Goal: Understand process/instructions

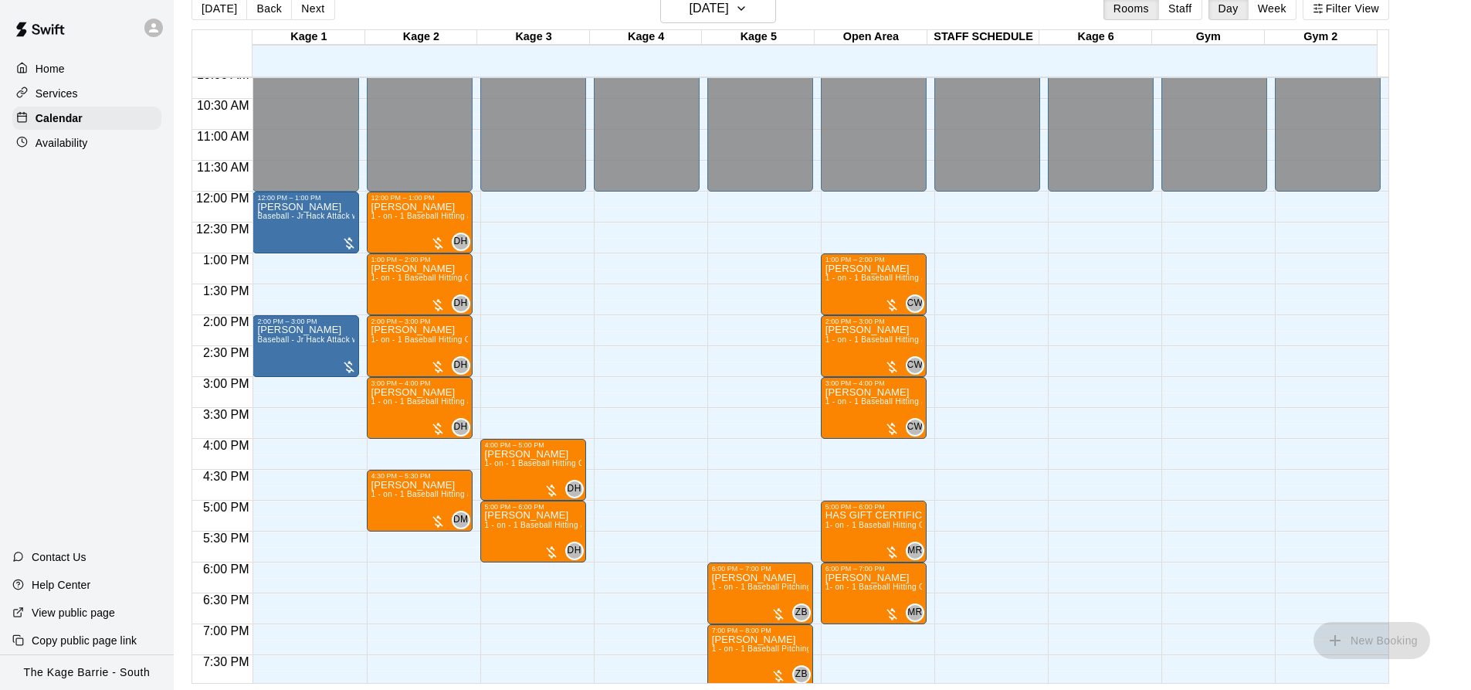
scroll to position [510, 0]
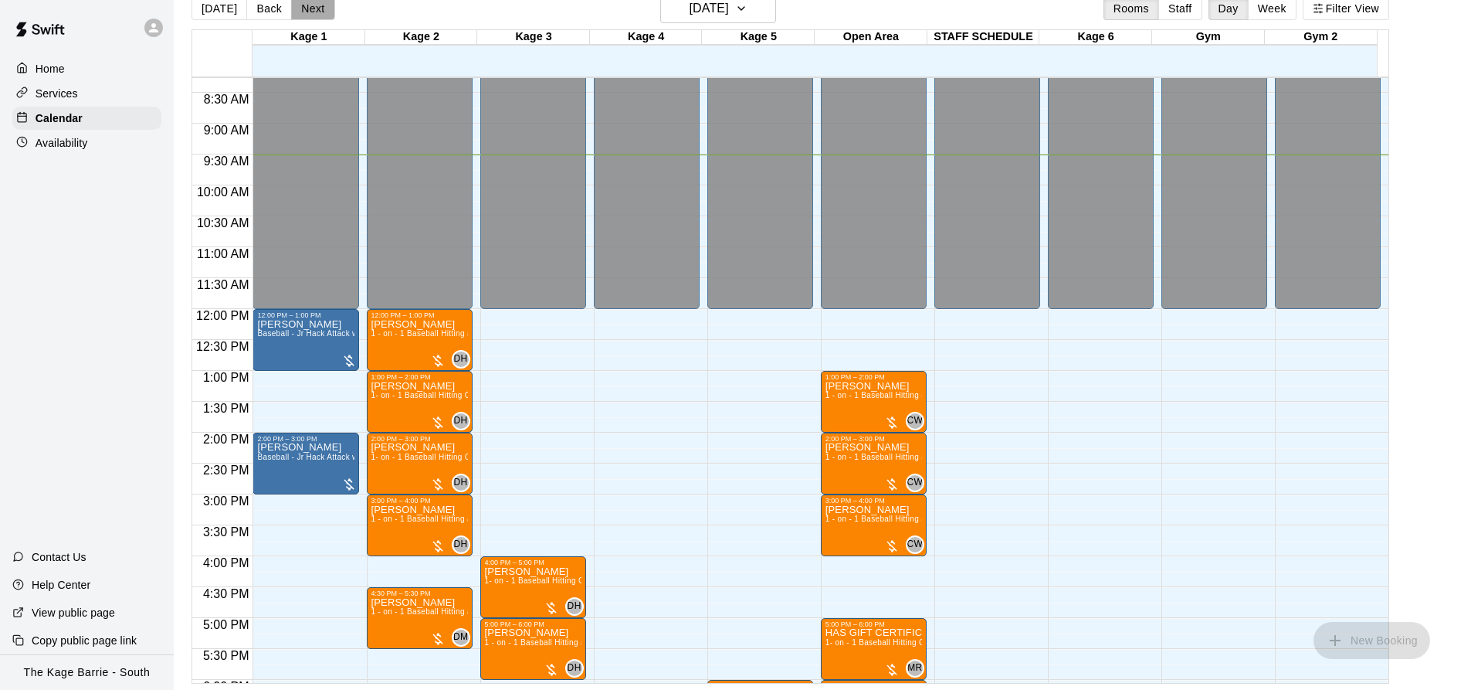
click at [309, 4] on button "Next" at bounding box center [312, 8] width 43 height 23
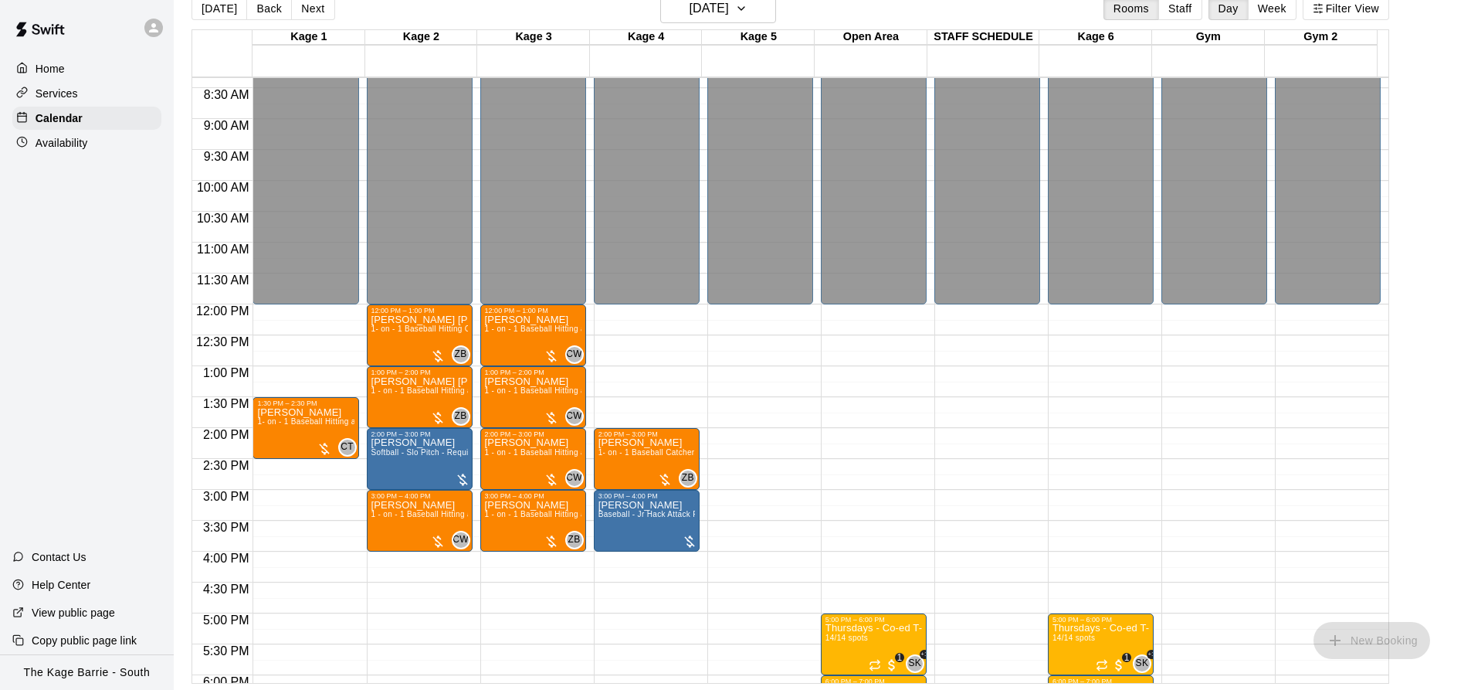
scroll to position [588, 0]
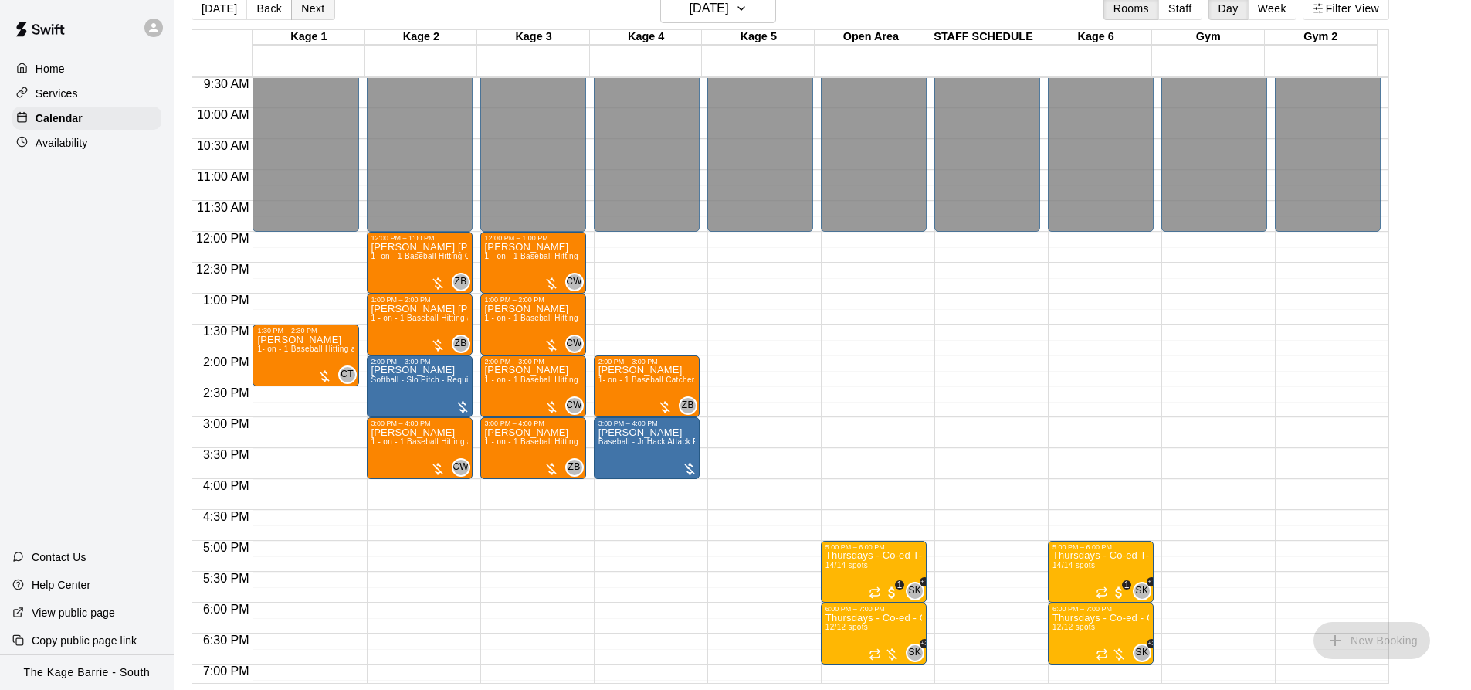
click at [306, 15] on button "Next" at bounding box center [312, 8] width 43 height 23
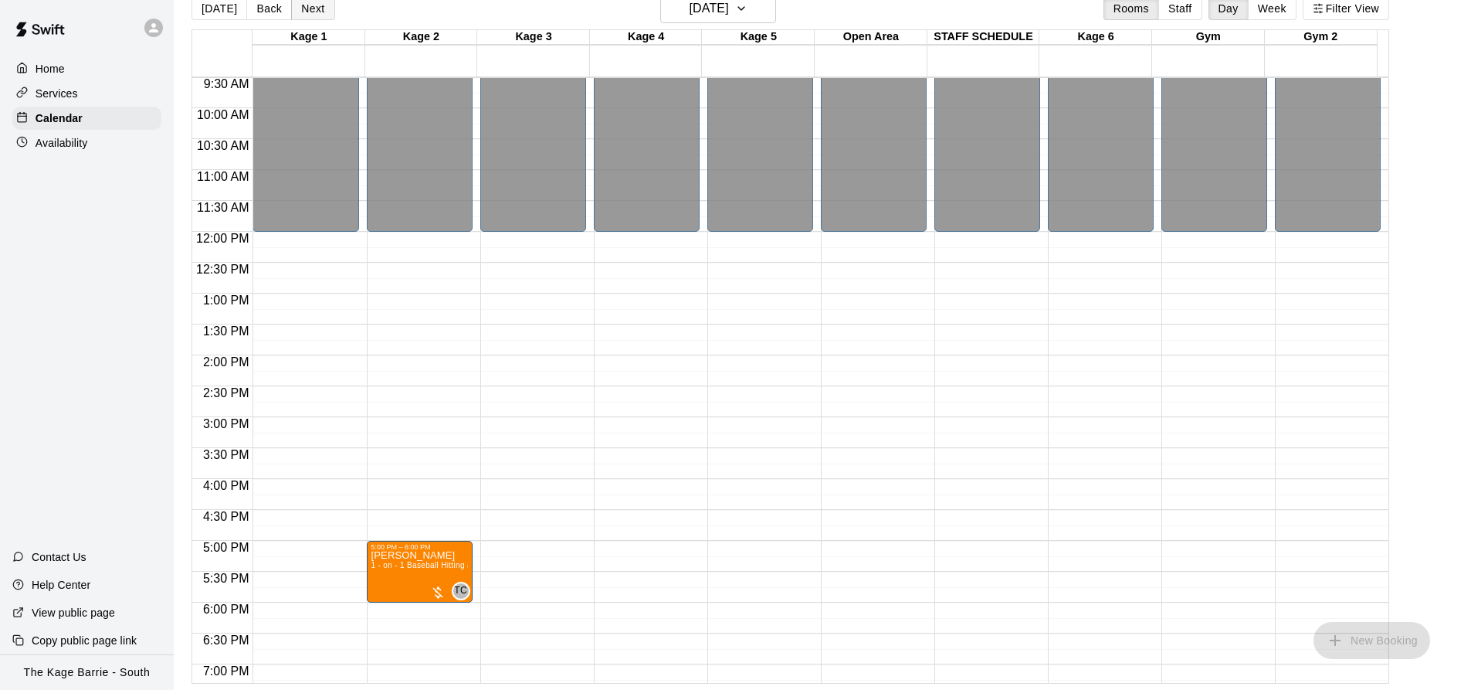
click at [309, 9] on button "Next" at bounding box center [312, 8] width 43 height 23
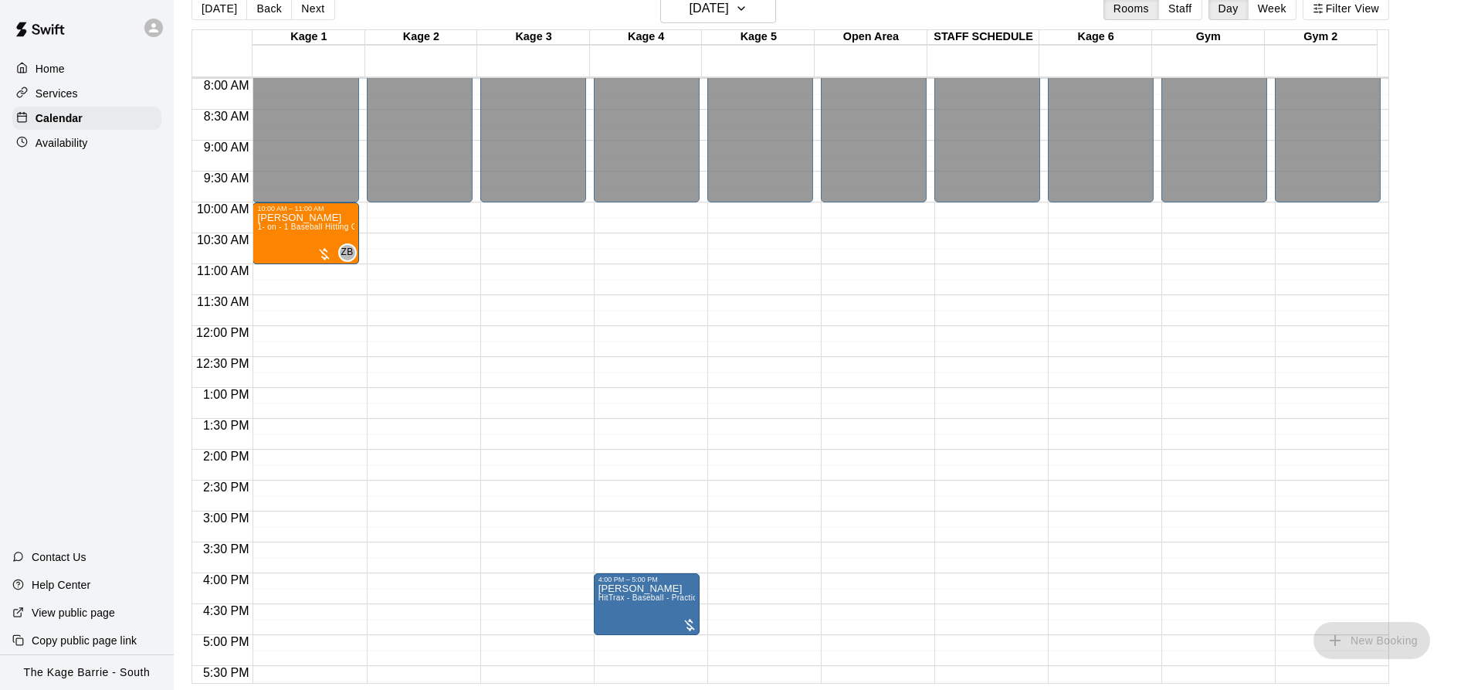
scroll to position [433, 0]
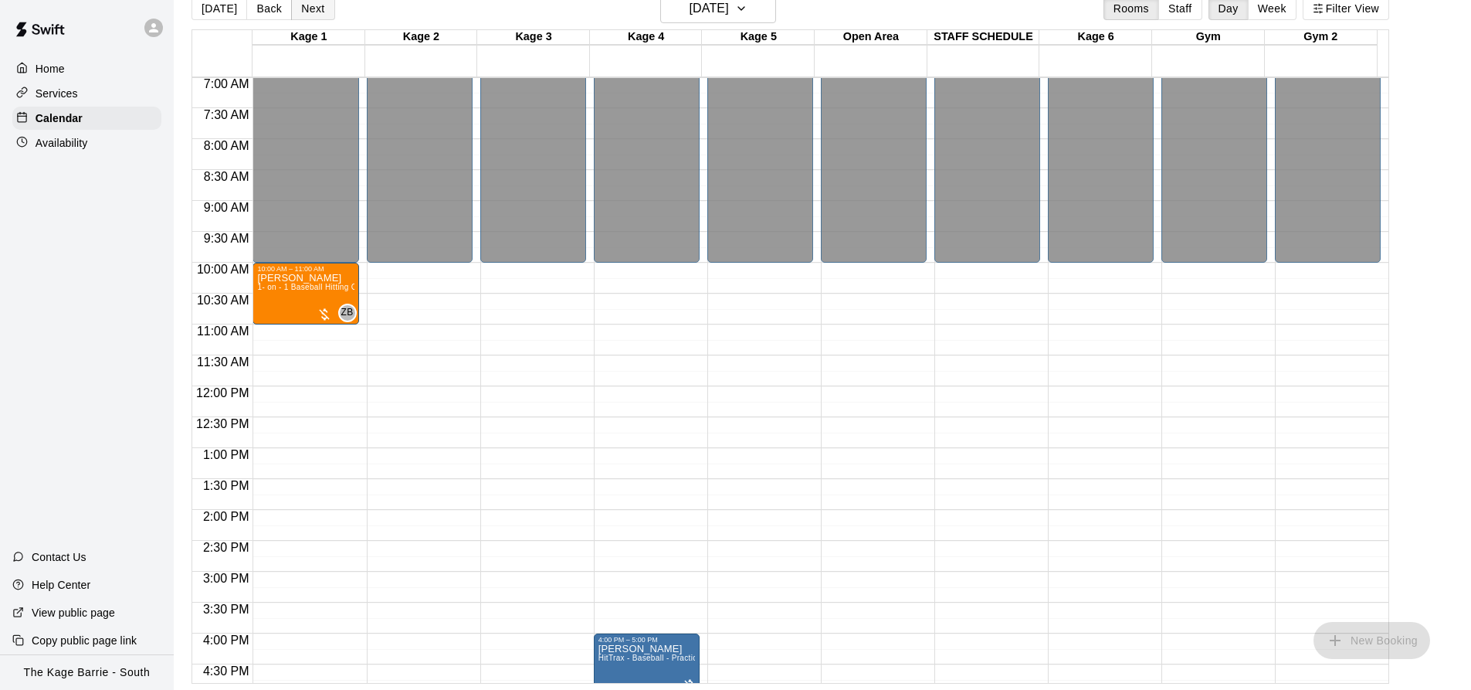
click at [317, 8] on button "Next" at bounding box center [312, 8] width 43 height 23
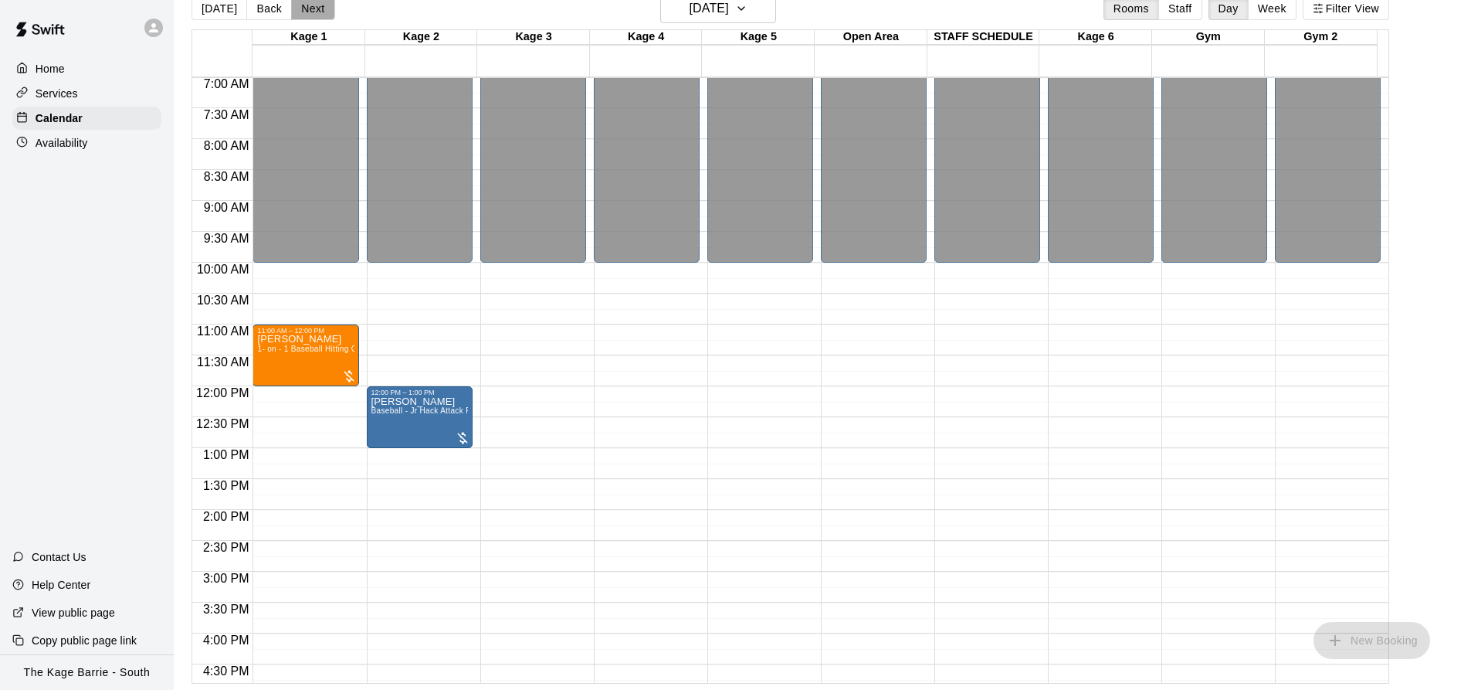
click at [308, 8] on button "Next" at bounding box center [312, 8] width 43 height 23
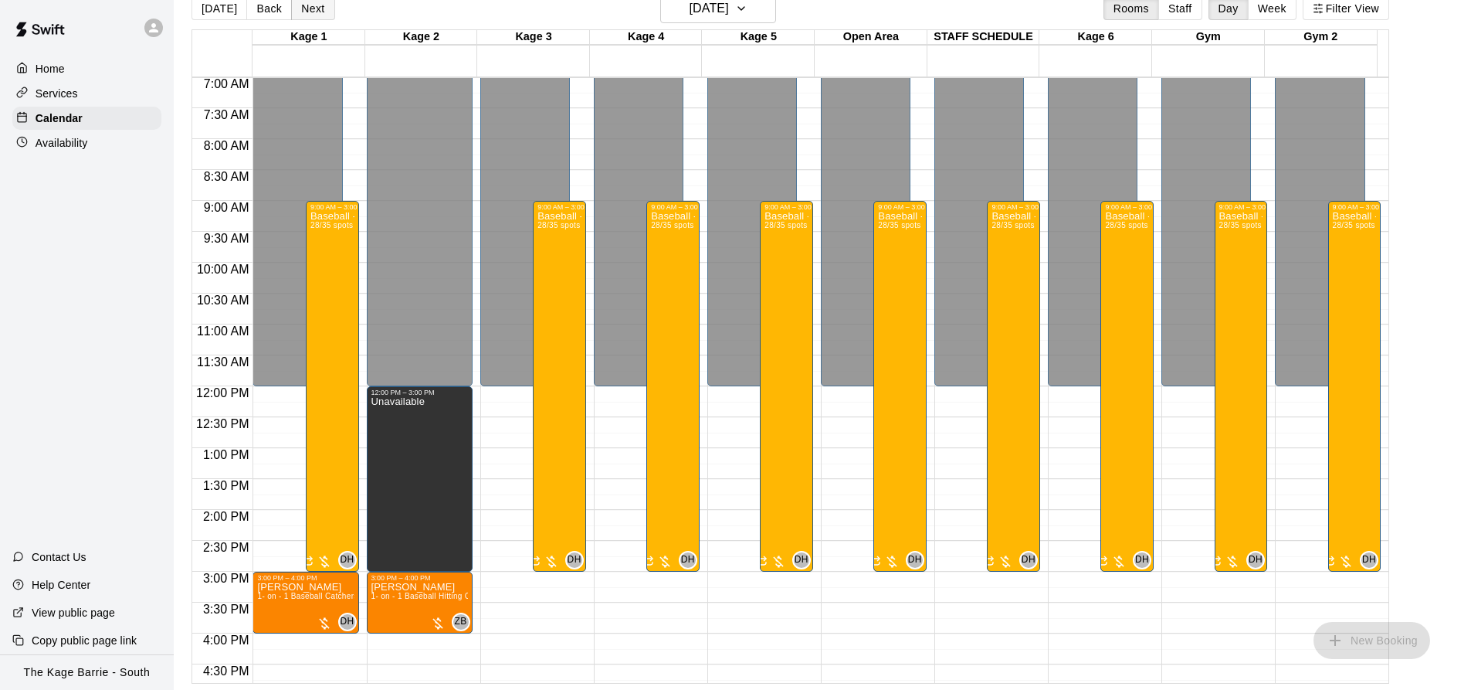
click at [305, 5] on button "Next" at bounding box center [312, 8] width 43 height 23
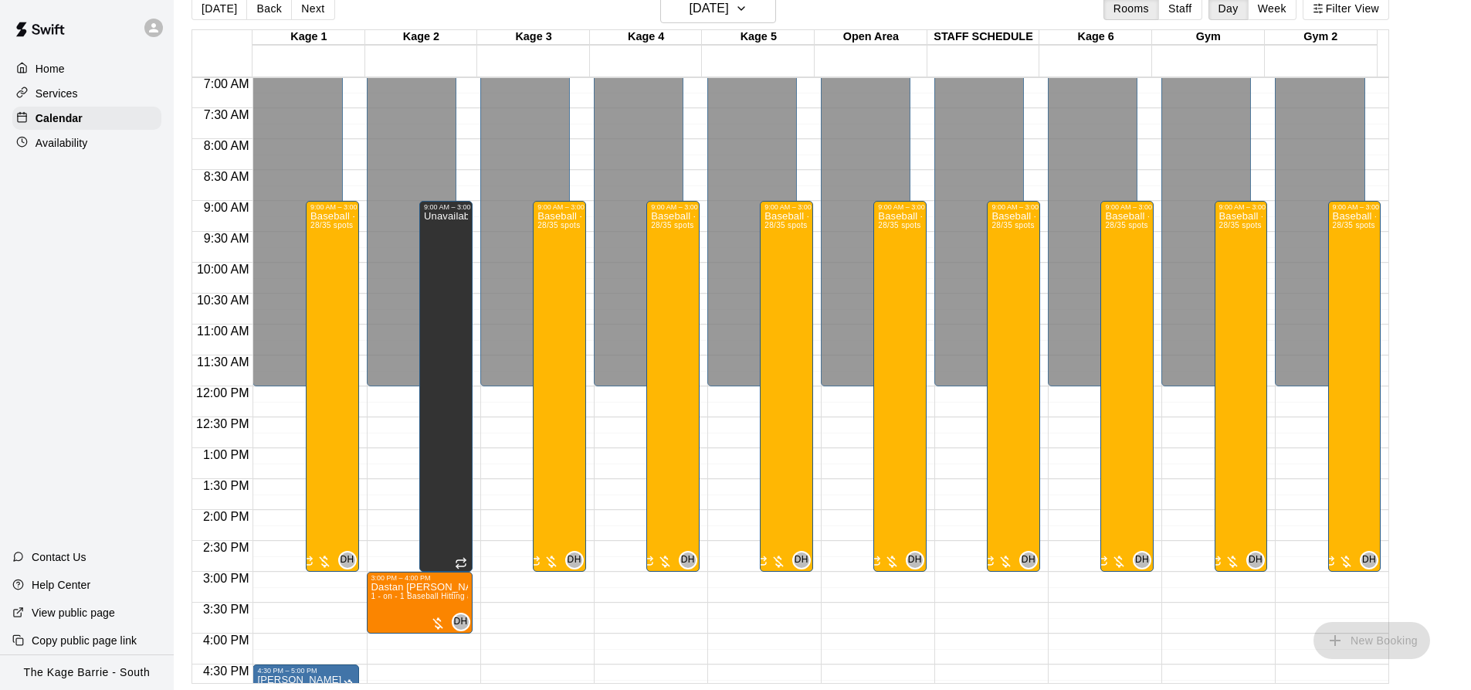
click at [306, 5] on button "Next" at bounding box center [312, 8] width 43 height 23
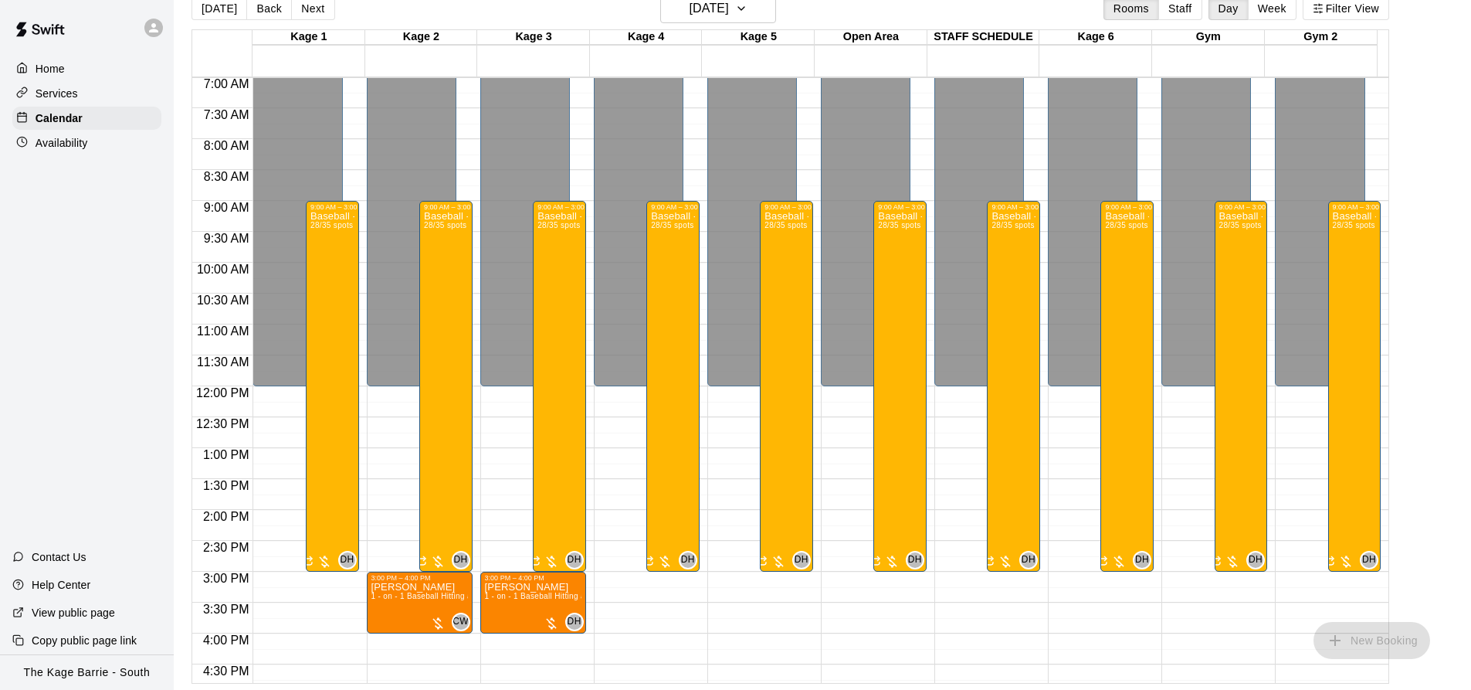
click at [306, 5] on button "Next" at bounding box center [312, 8] width 43 height 23
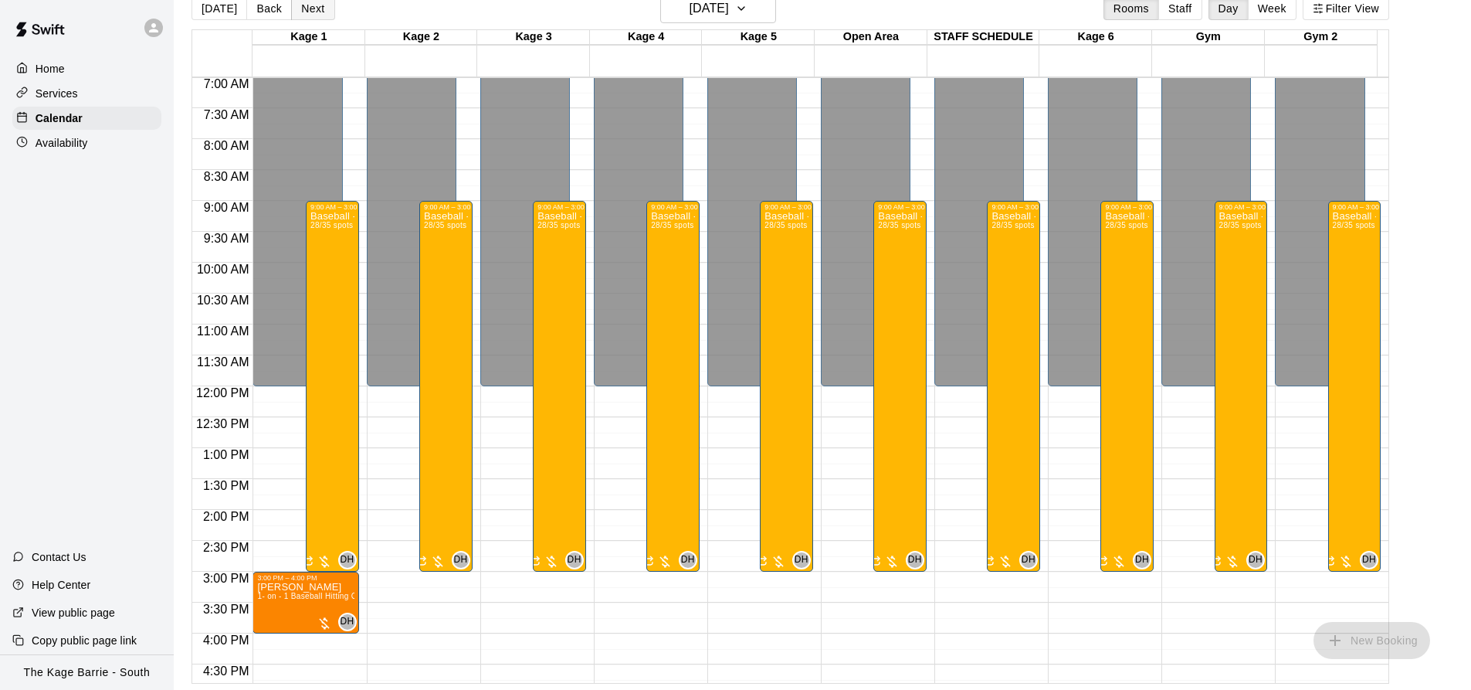
click at [306, 7] on button "Next" at bounding box center [312, 8] width 43 height 23
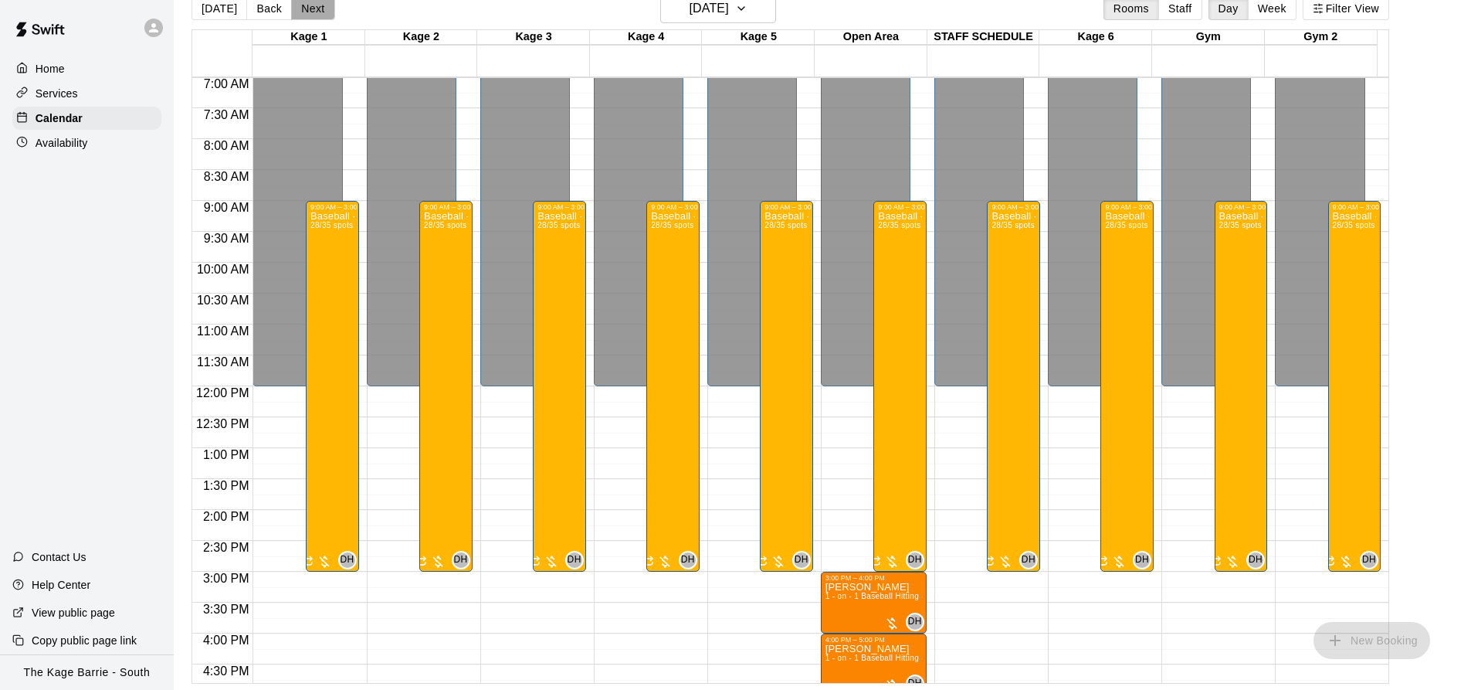
click at [306, 7] on button "Next" at bounding box center [312, 8] width 43 height 23
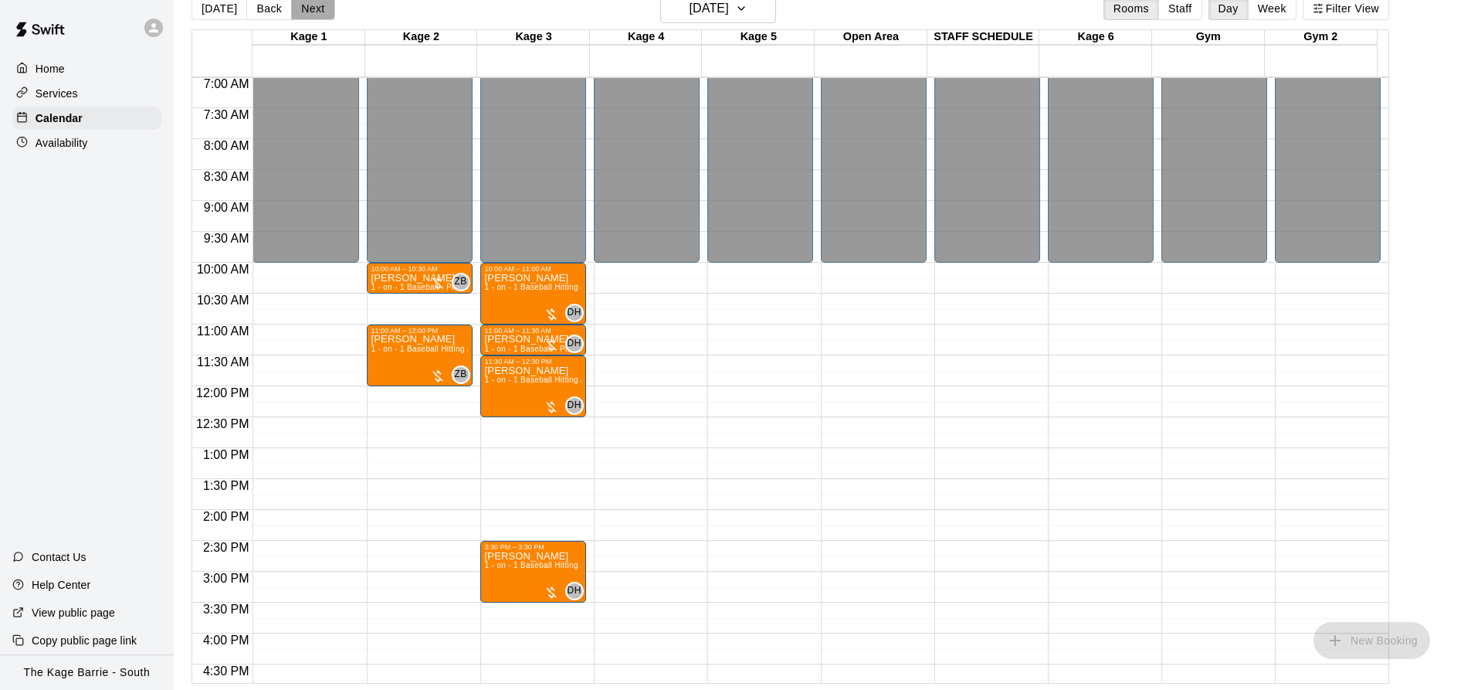
click at [306, 7] on button "Next" at bounding box center [312, 8] width 43 height 23
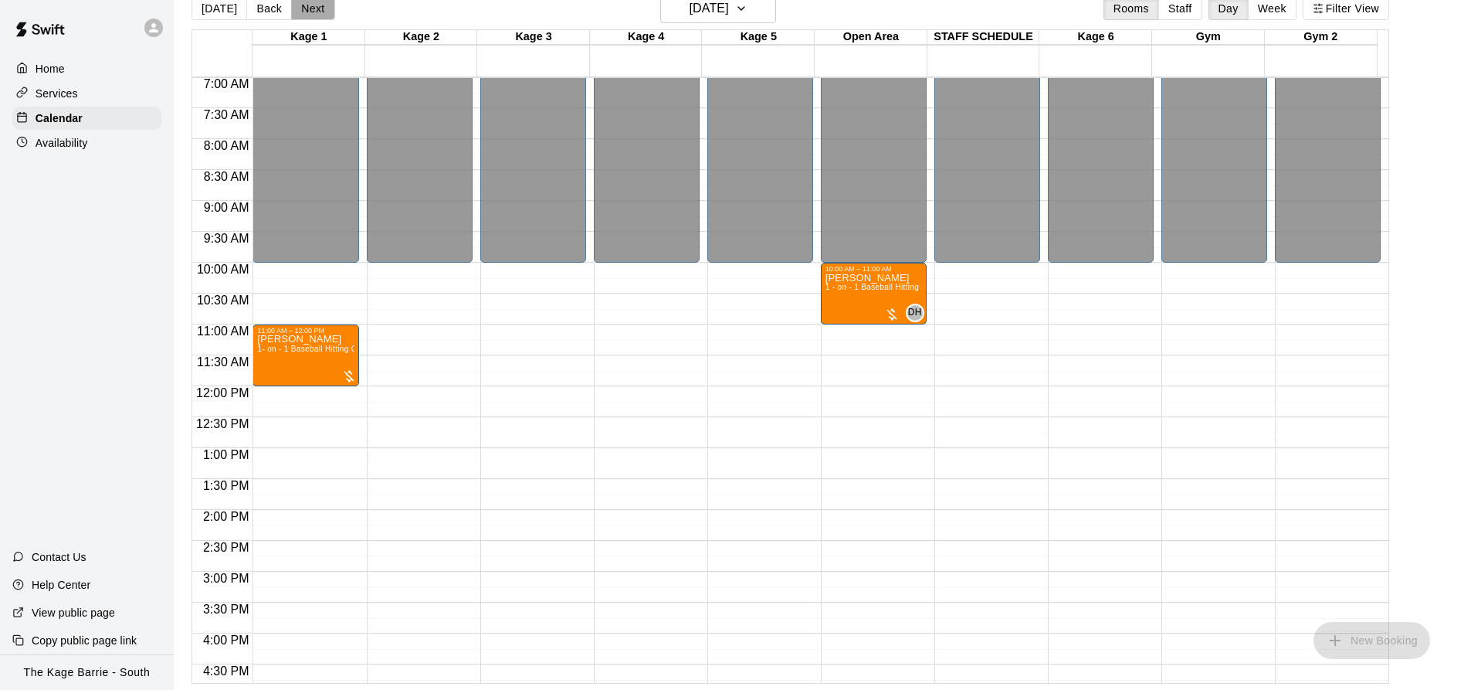
click at [306, 7] on button "Next" at bounding box center [312, 8] width 43 height 23
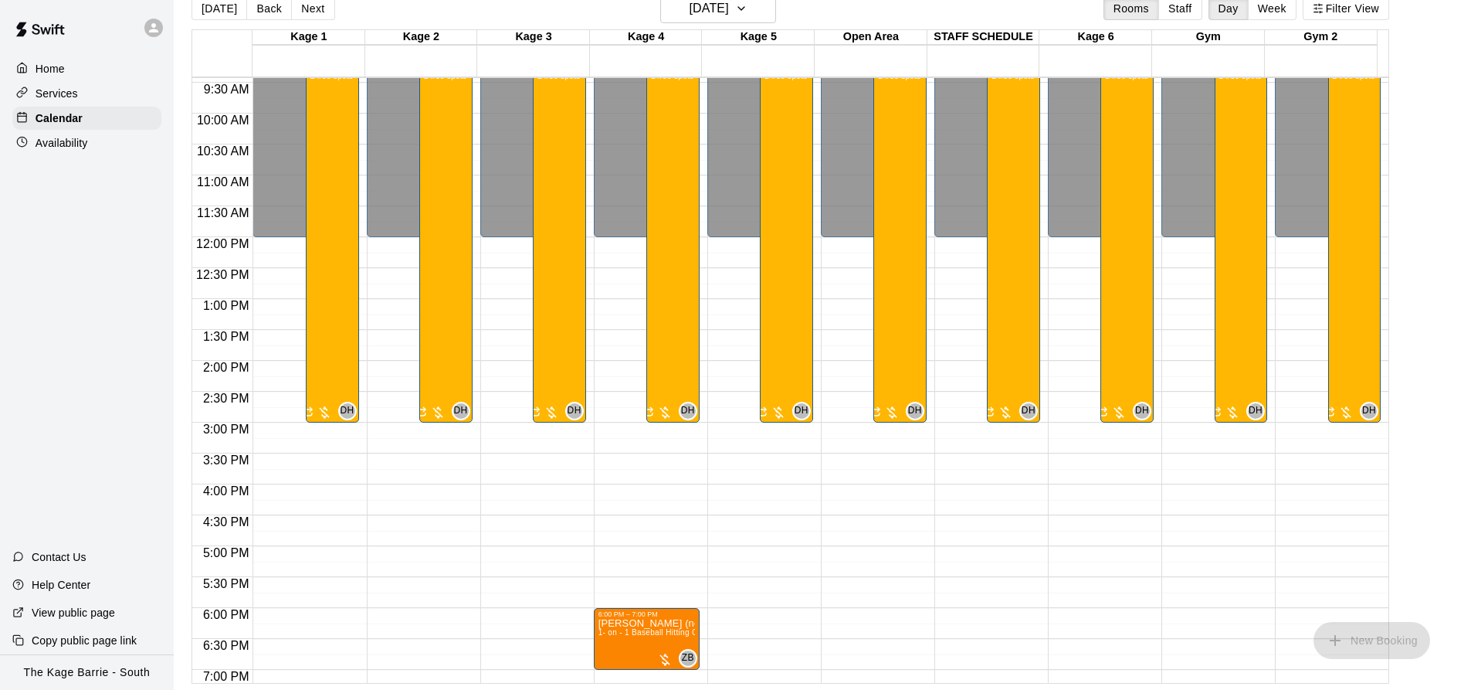
scroll to position [588, 0]
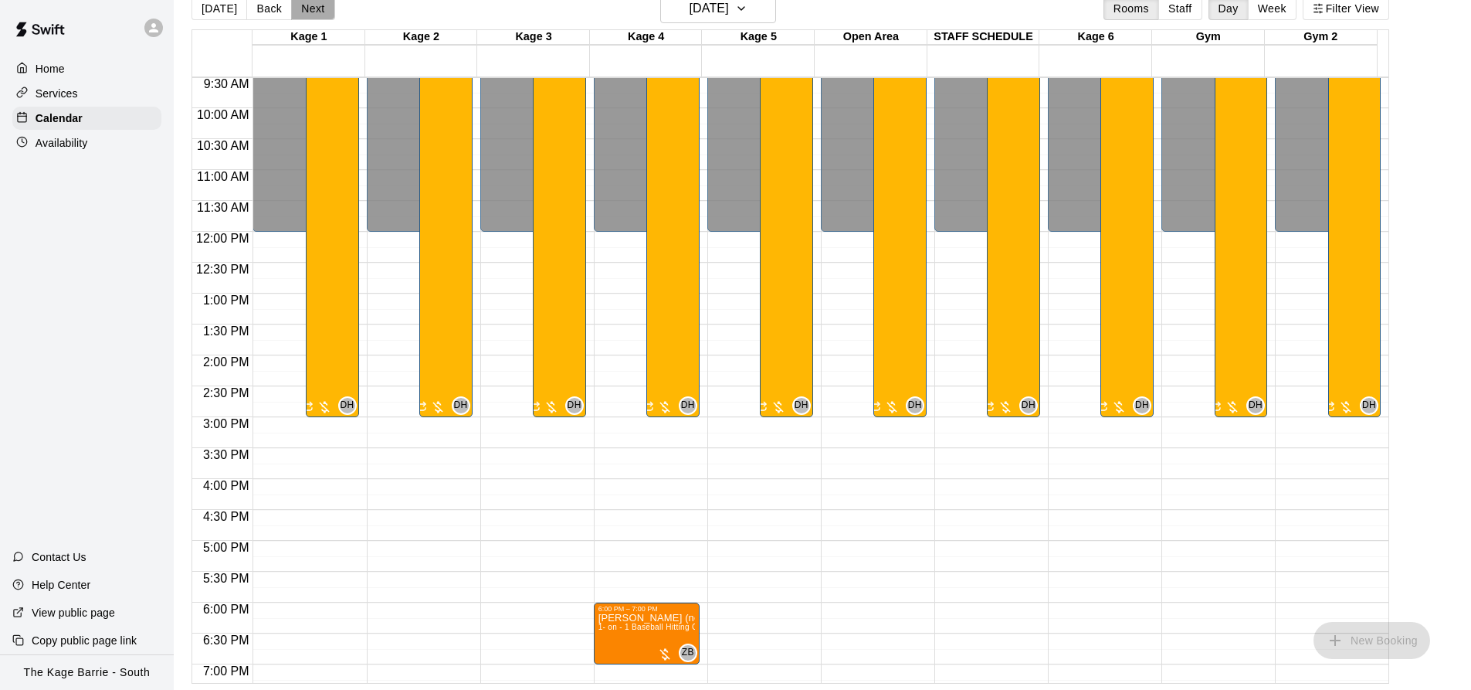
click at [307, 6] on button "Next" at bounding box center [312, 8] width 43 height 23
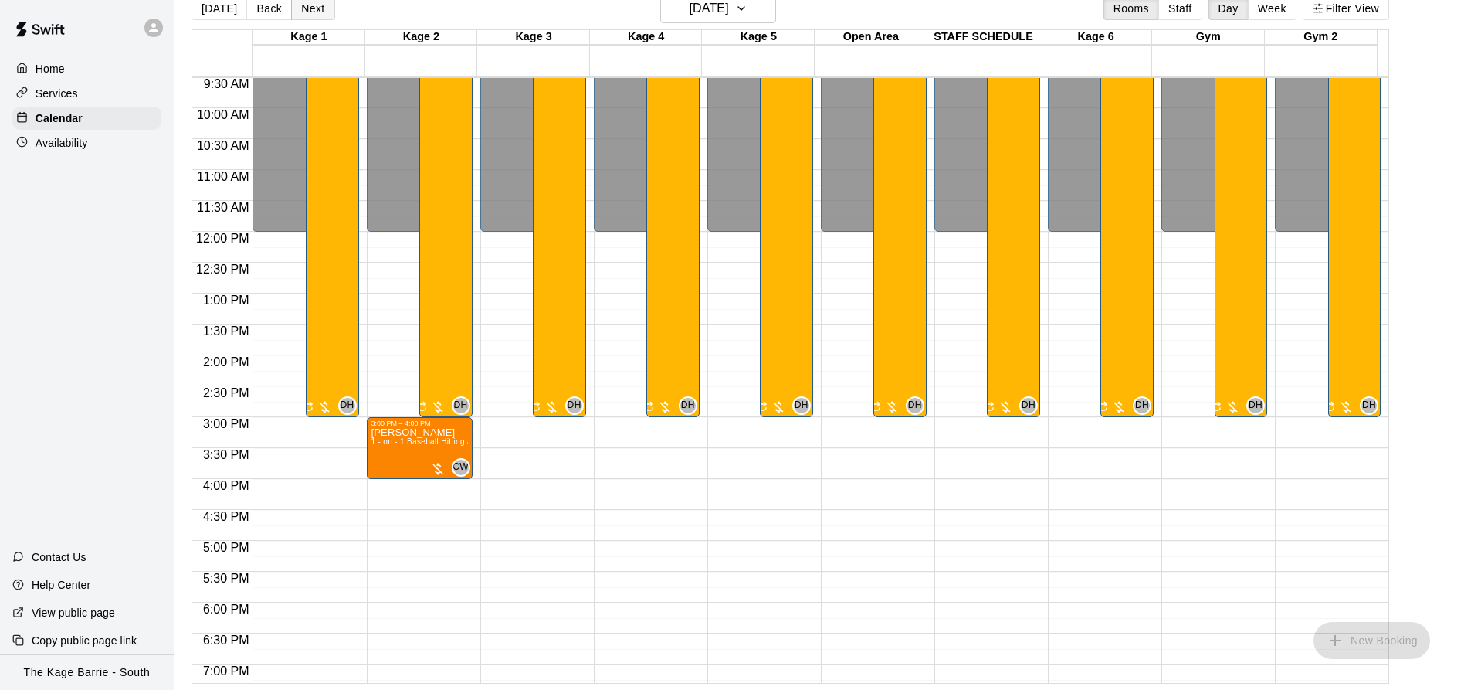
click at [307, 6] on button "Next" at bounding box center [312, 8] width 43 height 23
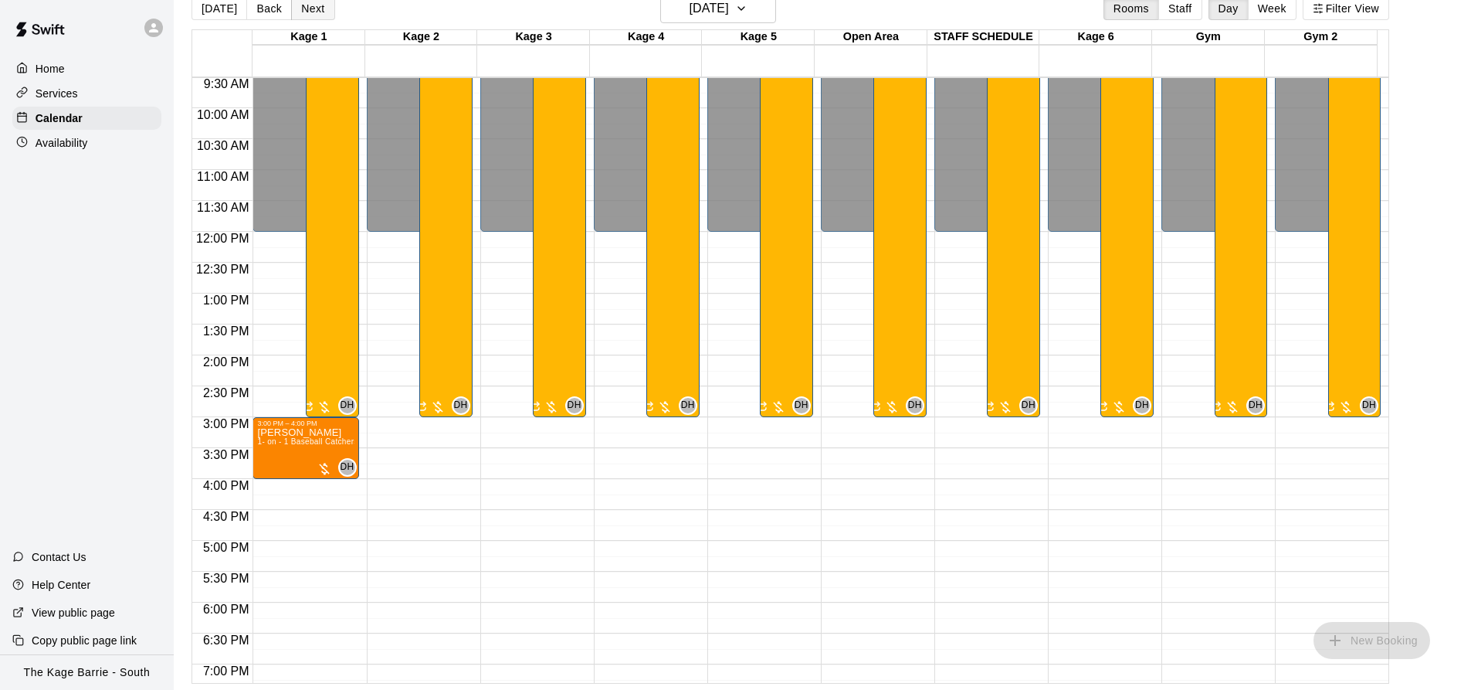
click at [307, 6] on button "Next" at bounding box center [312, 8] width 43 height 23
